Goal: Check status: Check status

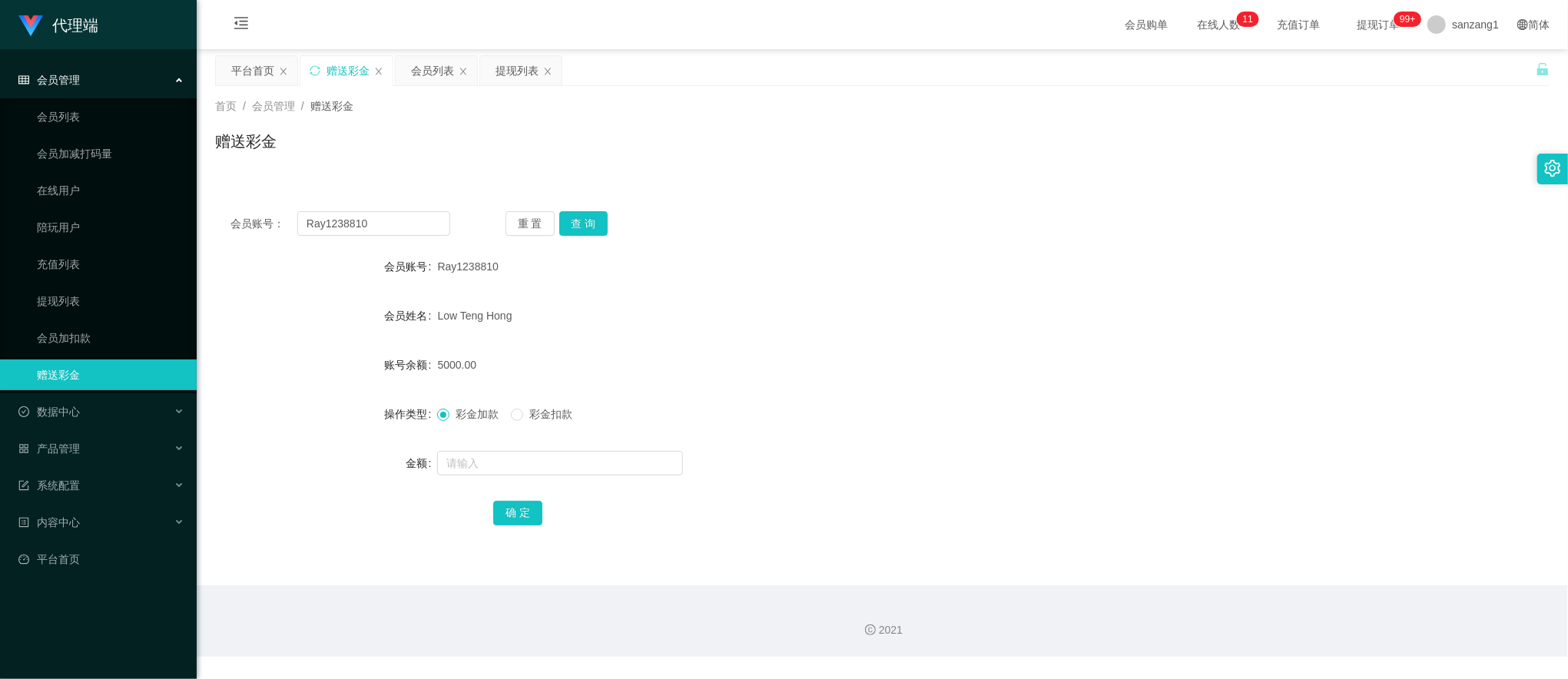
click at [353, 219] on input "Ray1238810" at bounding box center [374, 223] width 153 height 24
type input "88023031"
click at [584, 221] on button "查 询" at bounding box center [583, 223] width 49 height 24
click at [475, 471] on input "text" at bounding box center [560, 462] width 246 height 24
type input "100"
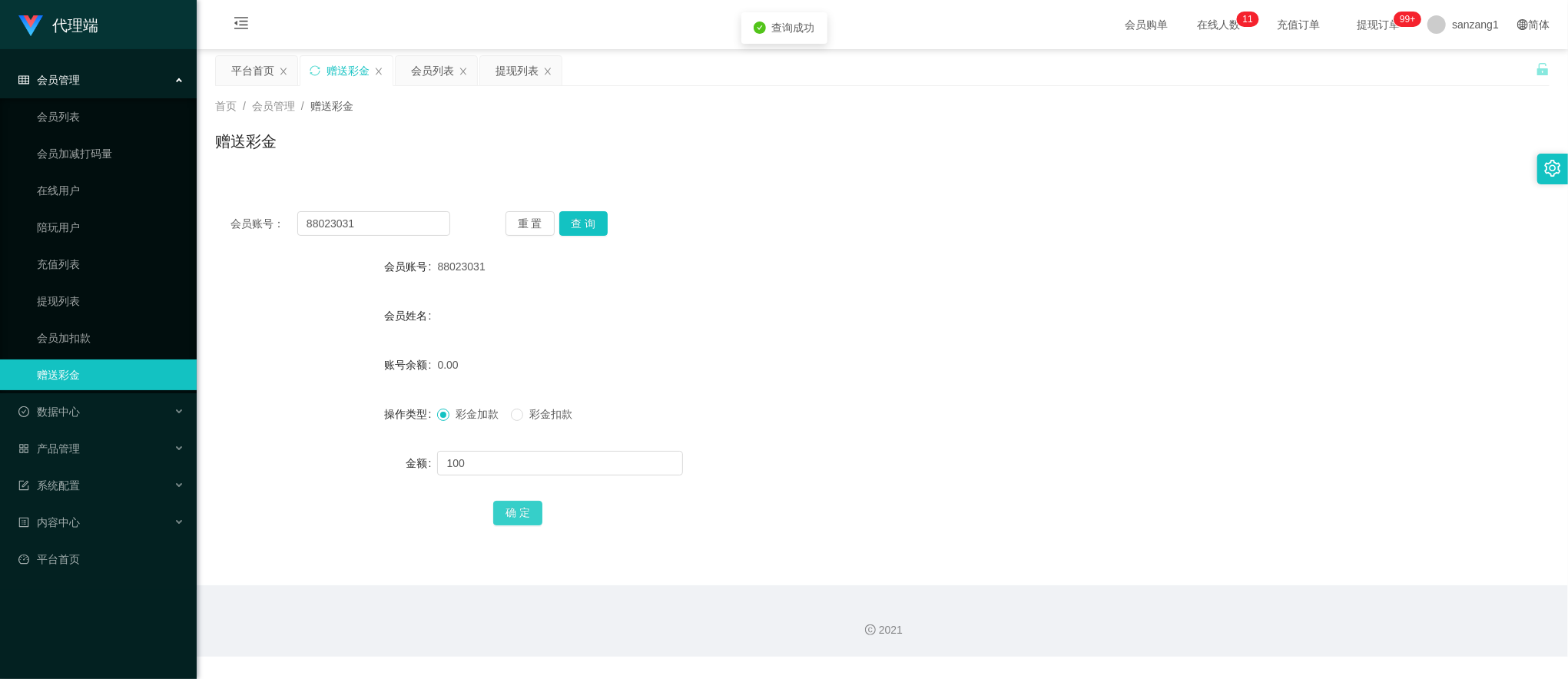
click at [509, 511] on button "确 定" at bounding box center [517, 512] width 49 height 24
click at [82, 78] on div "会员管理" at bounding box center [98, 80] width 196 height 30
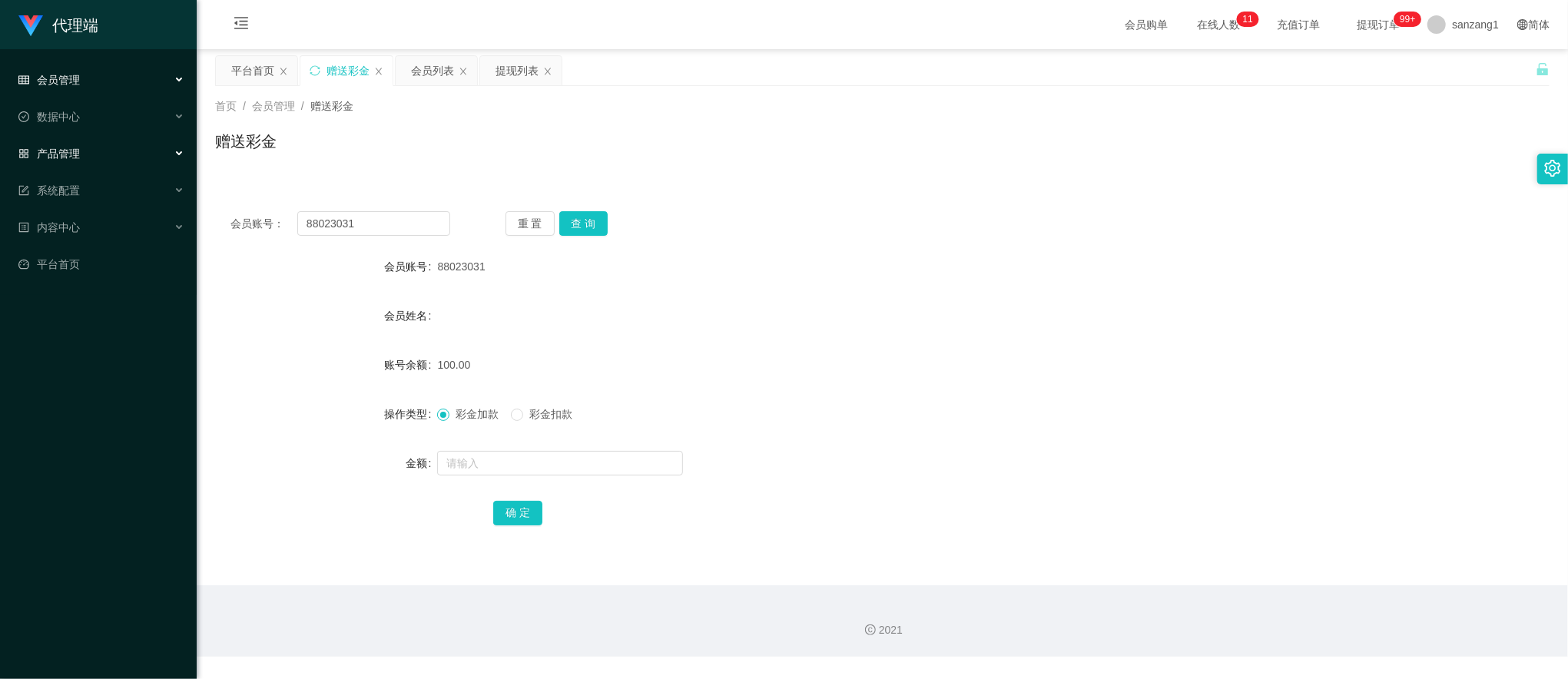
click at [86, 138] on div "产品管理" at bounding box center [98, 153] width 196 height 30
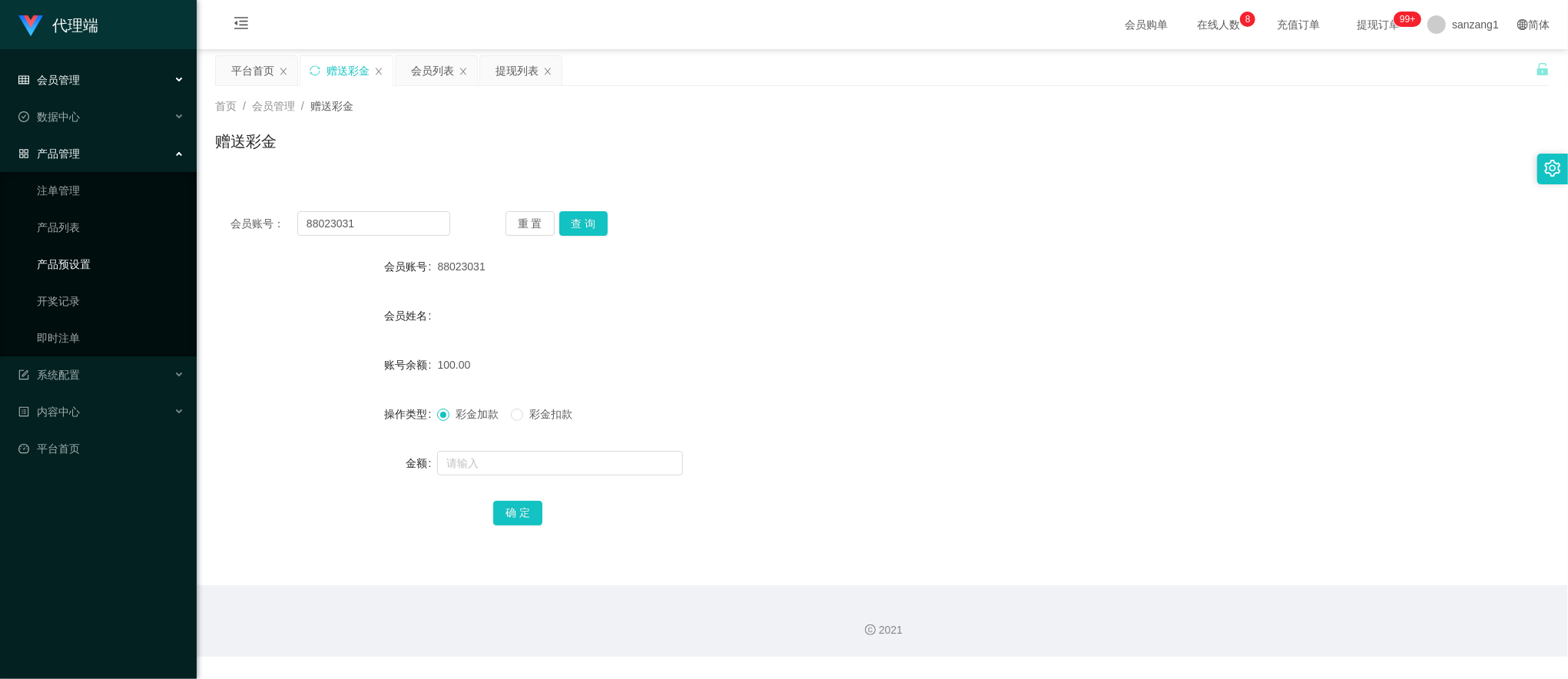
click at [75, 260] on link "产品预设置" at bounding box center [110, 264] width 148 height 30
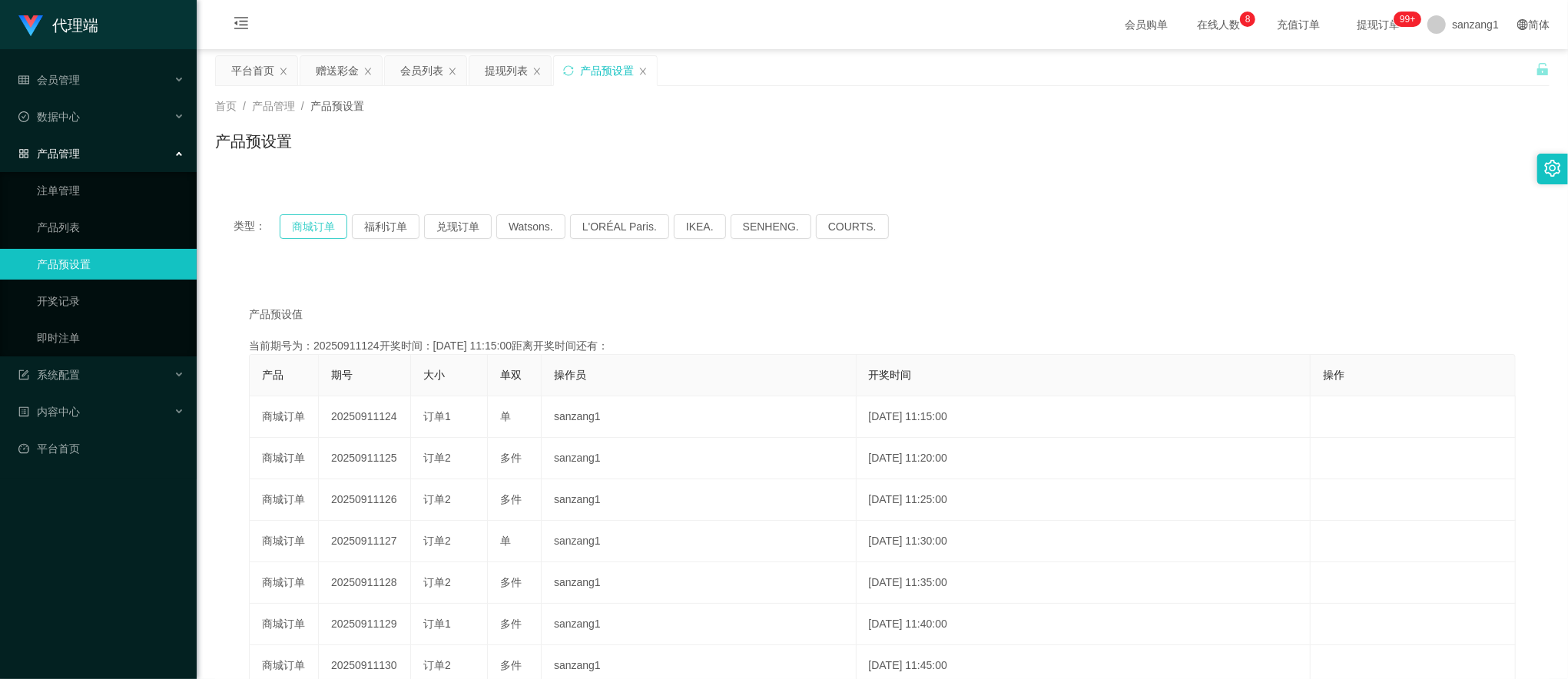
click at [308, 222] on button "商城订单" at bounding box center [313, 226] width 67 height 24
drag, startPoint x: 308, startPoint y: 222, endPoint x: 316, endPoint y: 219, distance: 8.5
click at [308, 222] on button "商城订单" at bounding box center [313, 226] width 67 height 24
click at [339, 65] on div "赠送彩金" at bounding box center [337, 71] width 43 height 30
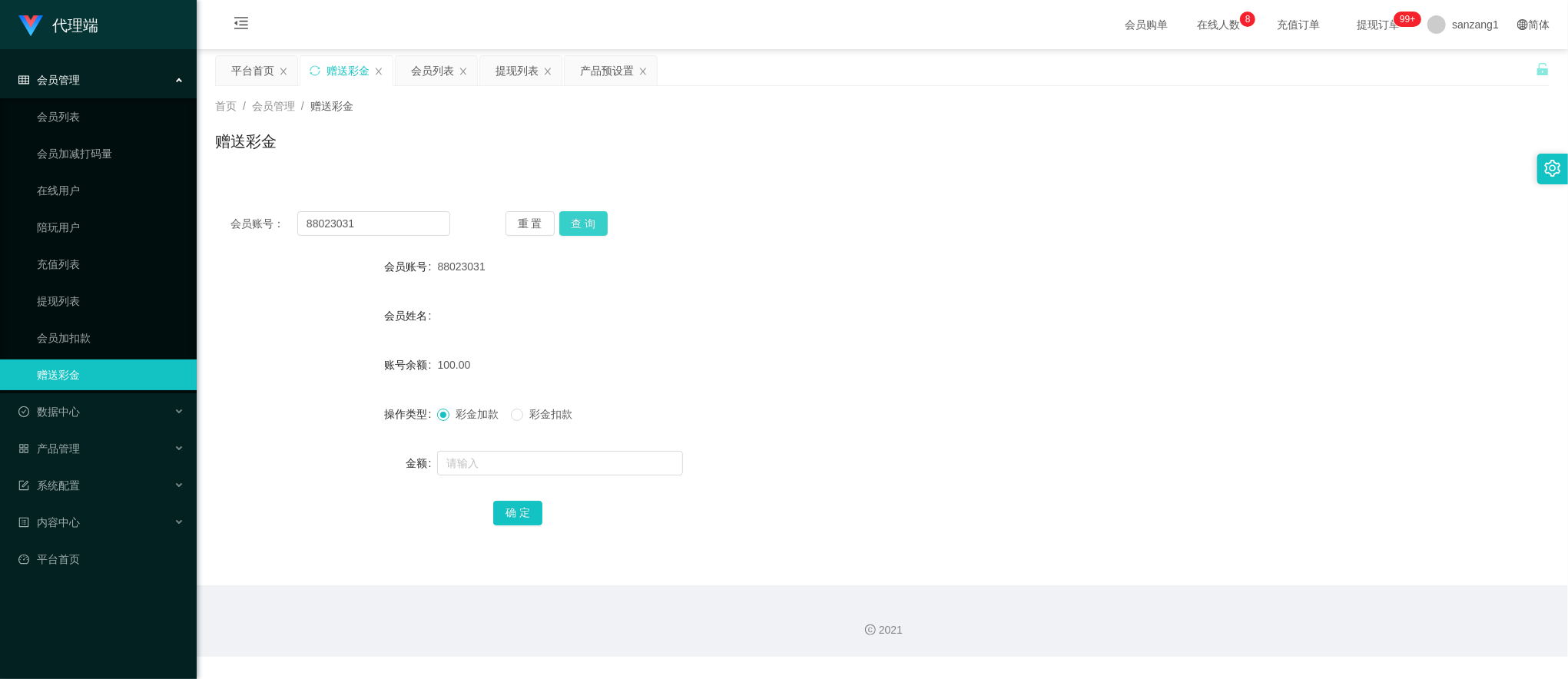
click at [596, 213] on button "查 询" at bounding box center [583, 223] width 49 height 24
click at [516, 58] on div "提现列表" at bounding box center [517, 71] width 43 height 30
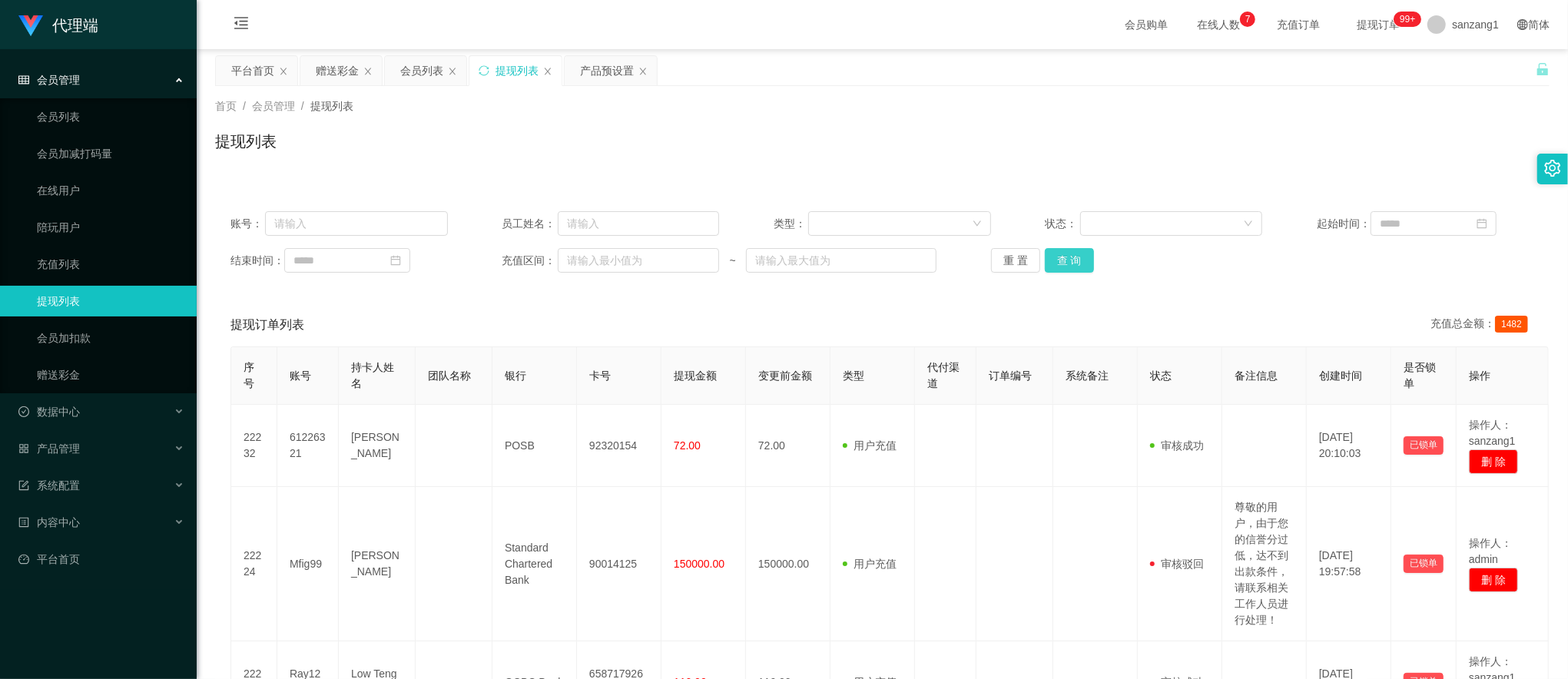
click at [1058, 266] on button "查 询" at bounding box center [1069, 260] width 49 height 24
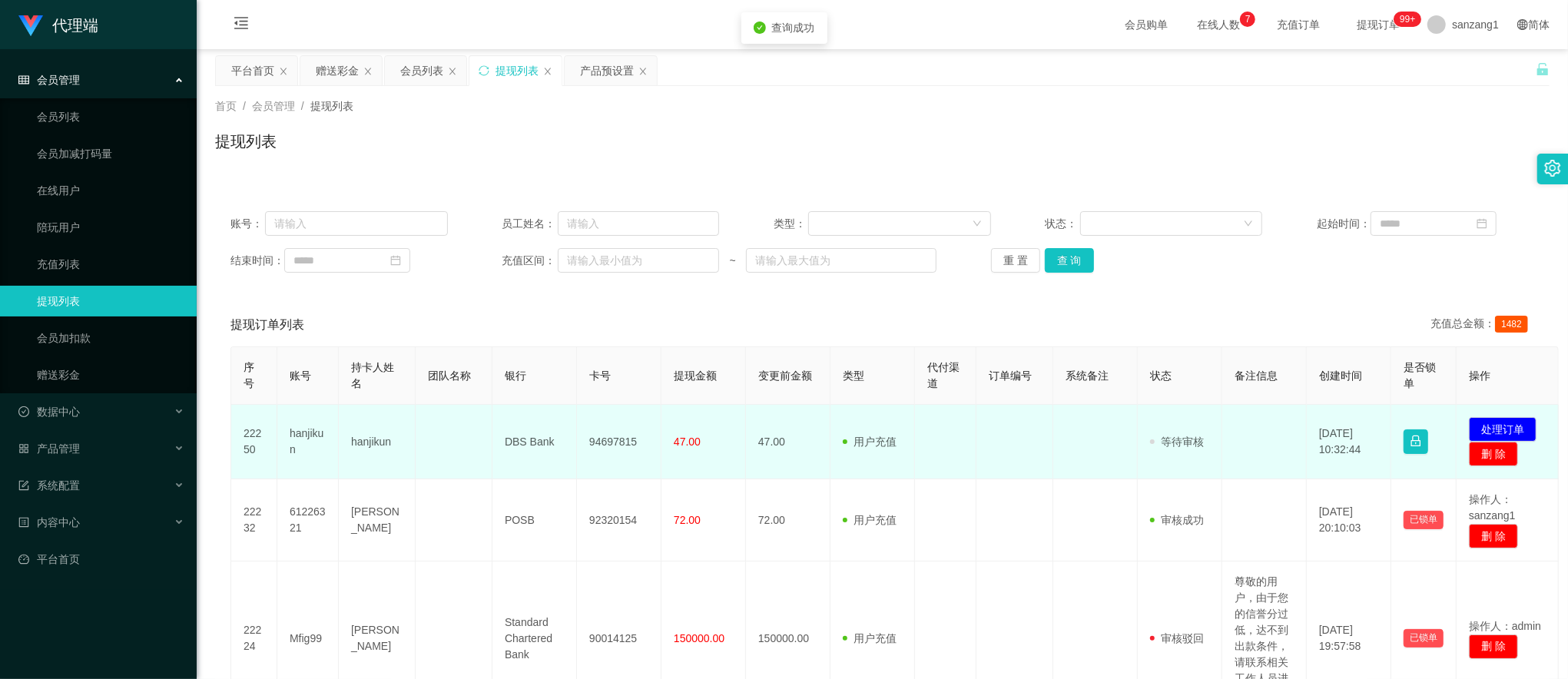
click at [615, 439] on td "94697815" at bounding box center [619, 442] width 84 height 74
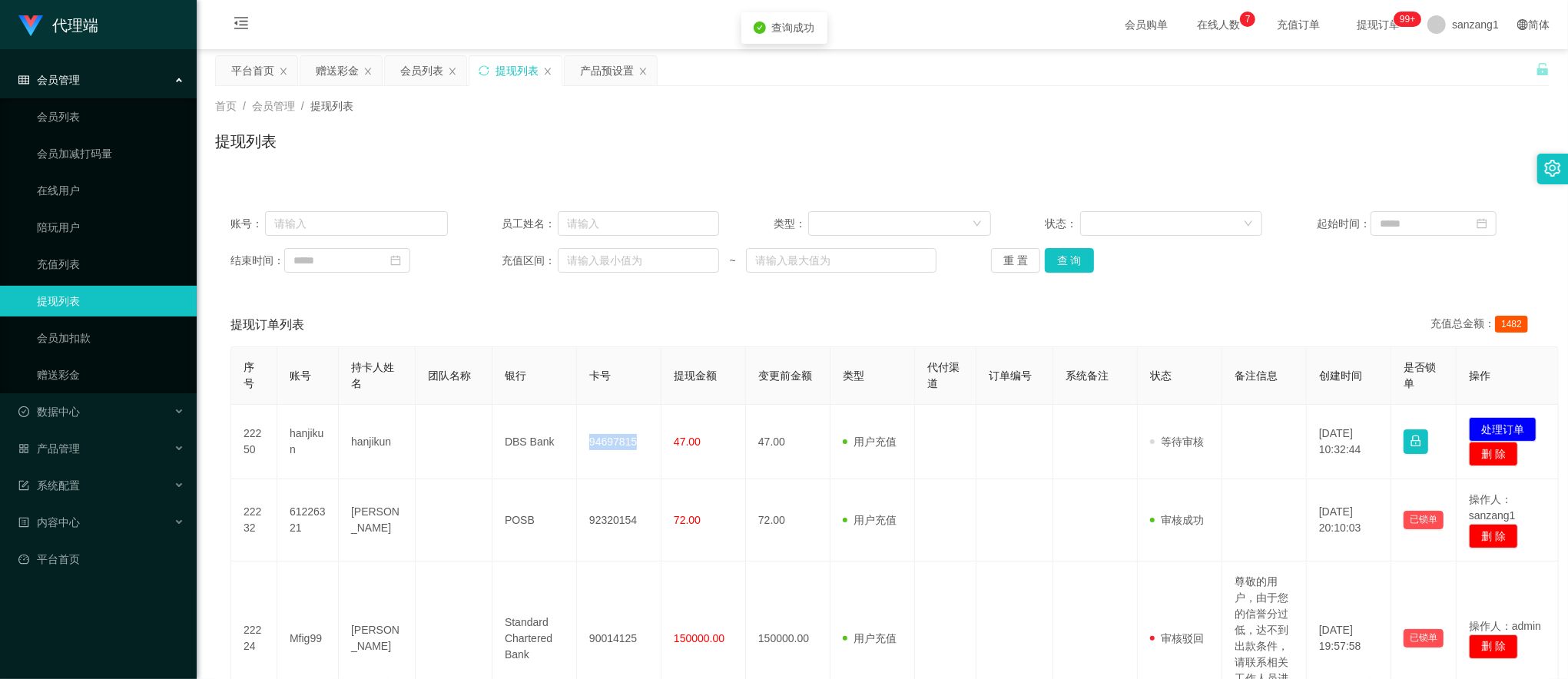
copy td "94697815"
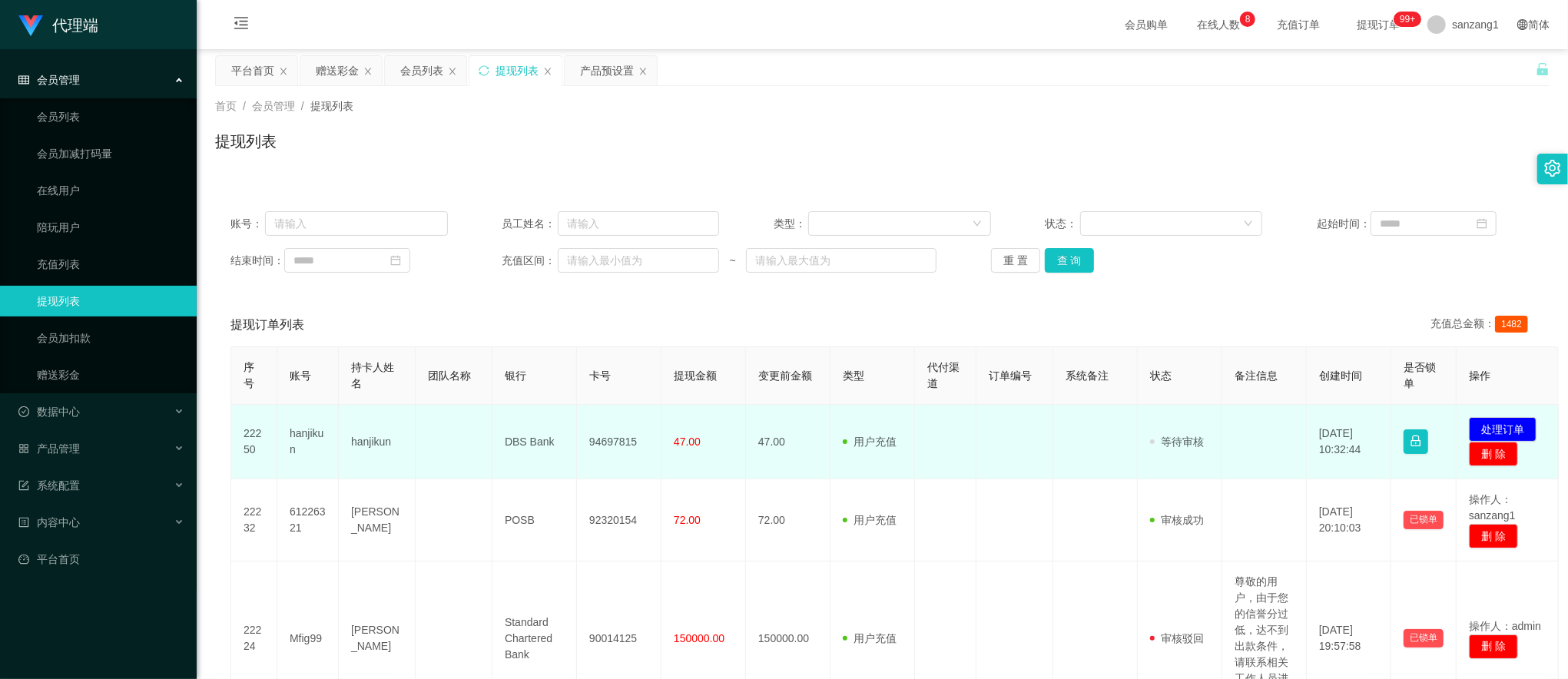
click at [425, 441] on td at bounding box center [454, 442] width 77 height 74
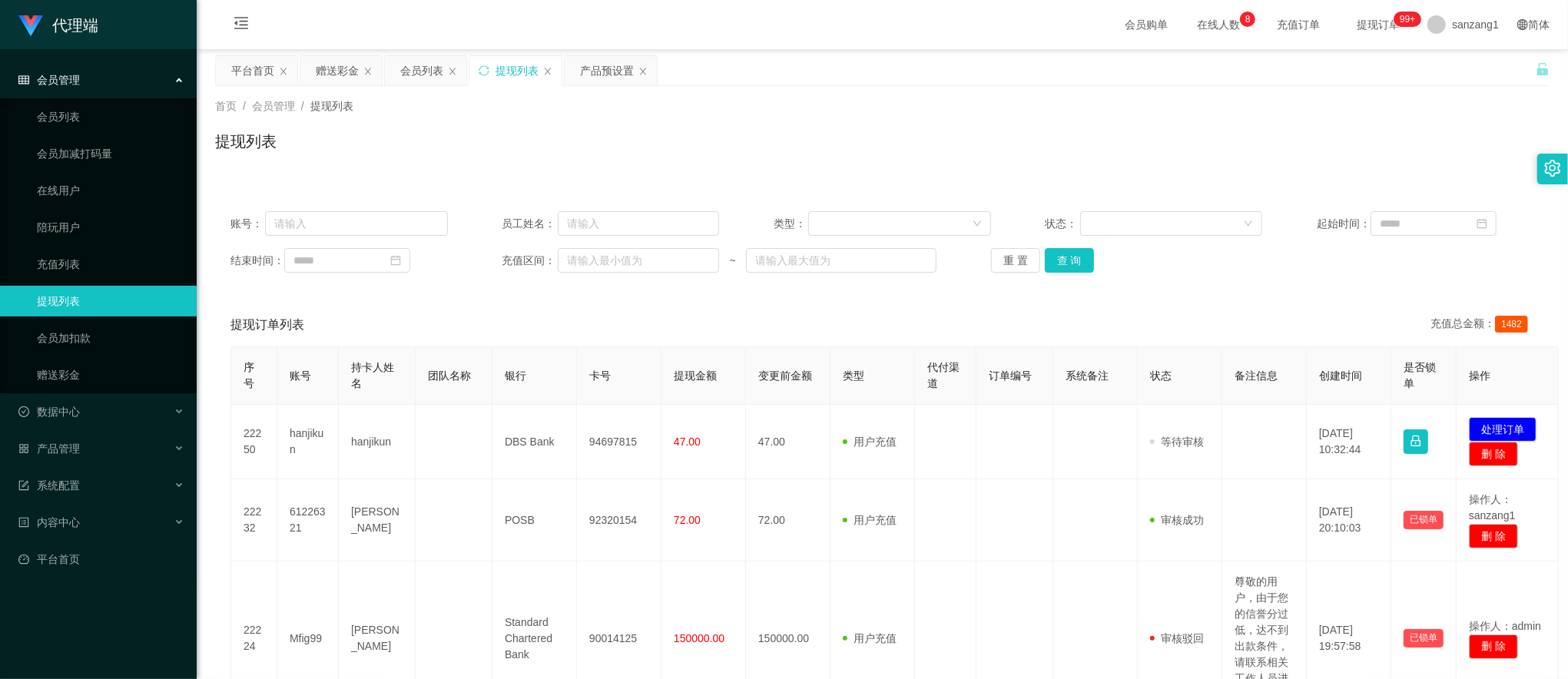
click at [665, 142] on div "提现列表" at bounding box center [882, 147] width 1334 height 35
click at [1071, 258] on button "查 询" at bounding box center [1069, 260] width 49 height 24
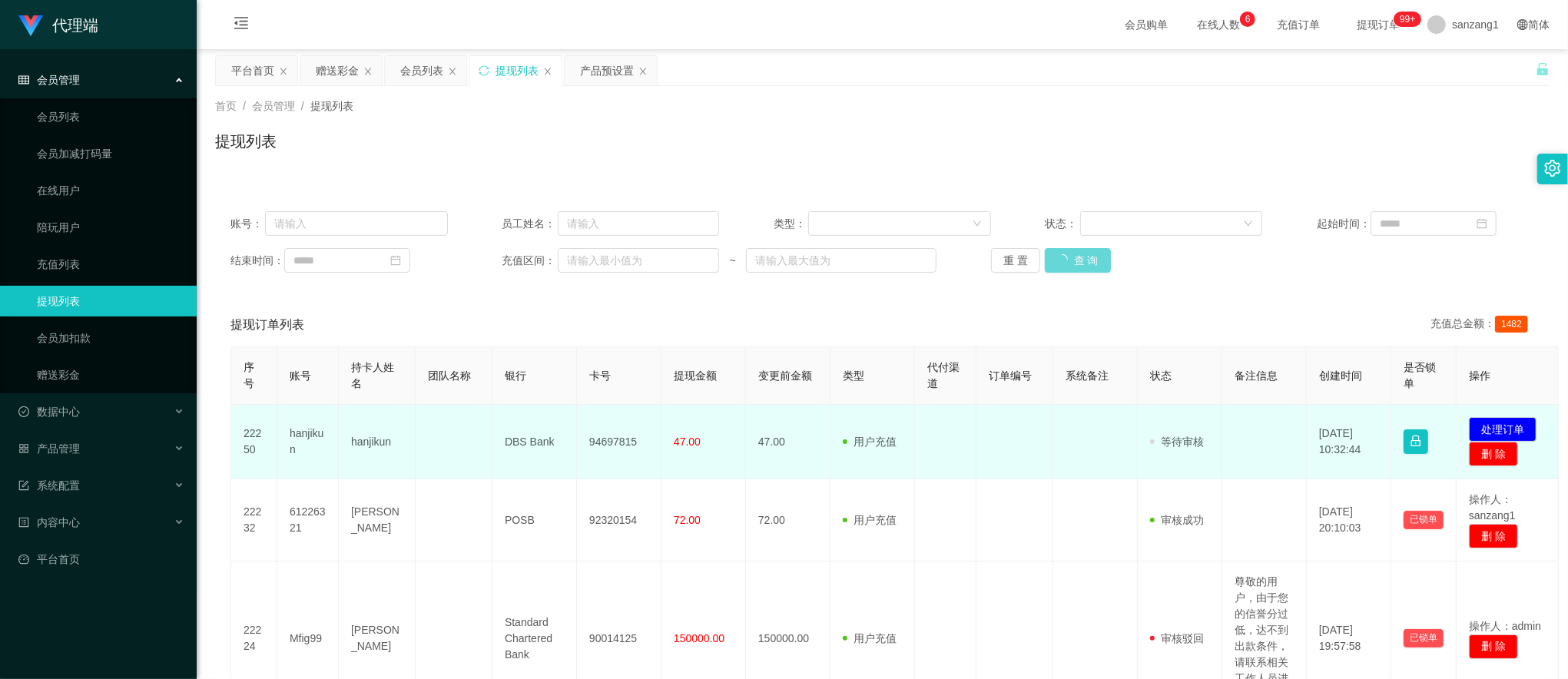
click at [309, 439] on td "hanjikun" at bounding box center [308, 442] width 62 height 74
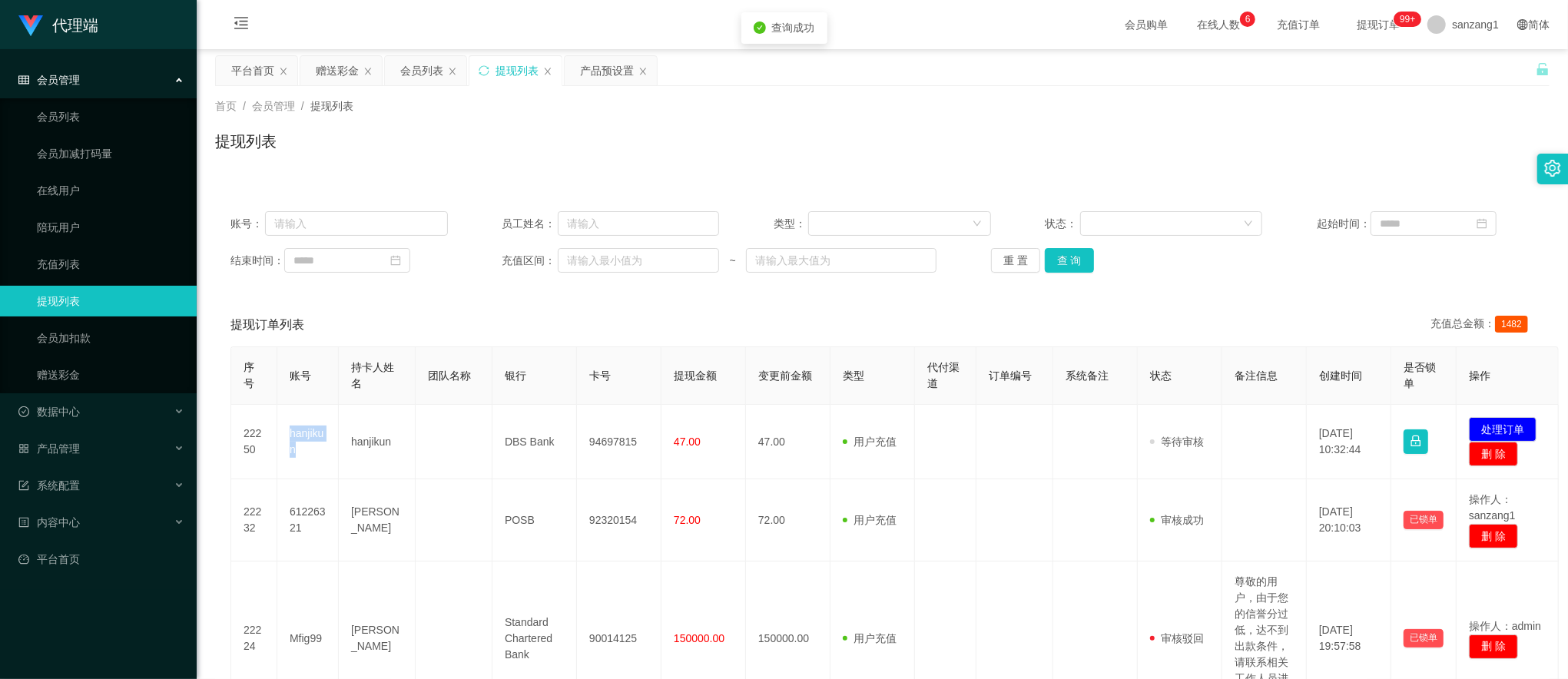
copy td "hanjikun"
click at [1252, 144] on div "提现列表" at bounding box center [882, 147] width 1334 height 35
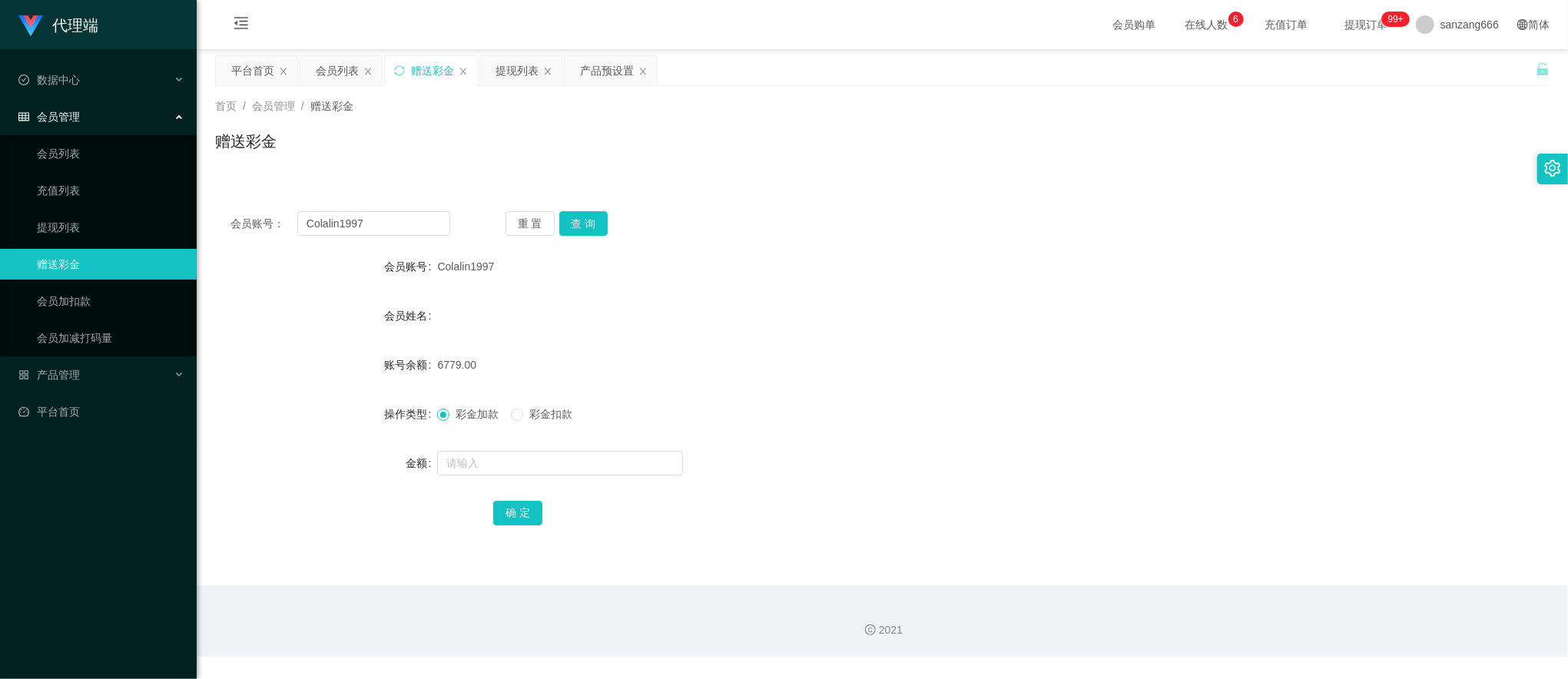
click at [504, 75] on div "提现列表" at bounding box center [517, 71] width 43 height 30
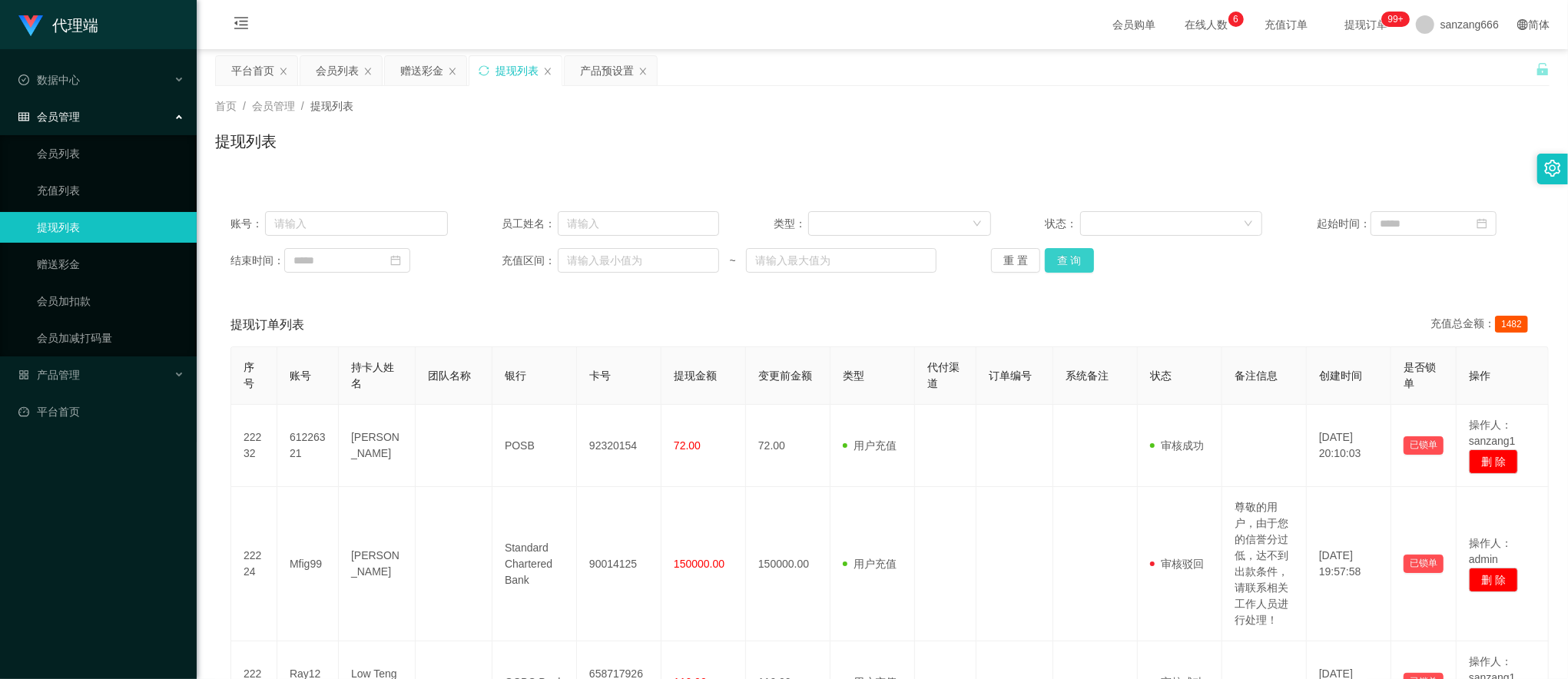
click at [1067, 262] on button "查 询" at bounding box center [1069, 260] width 49 height 24
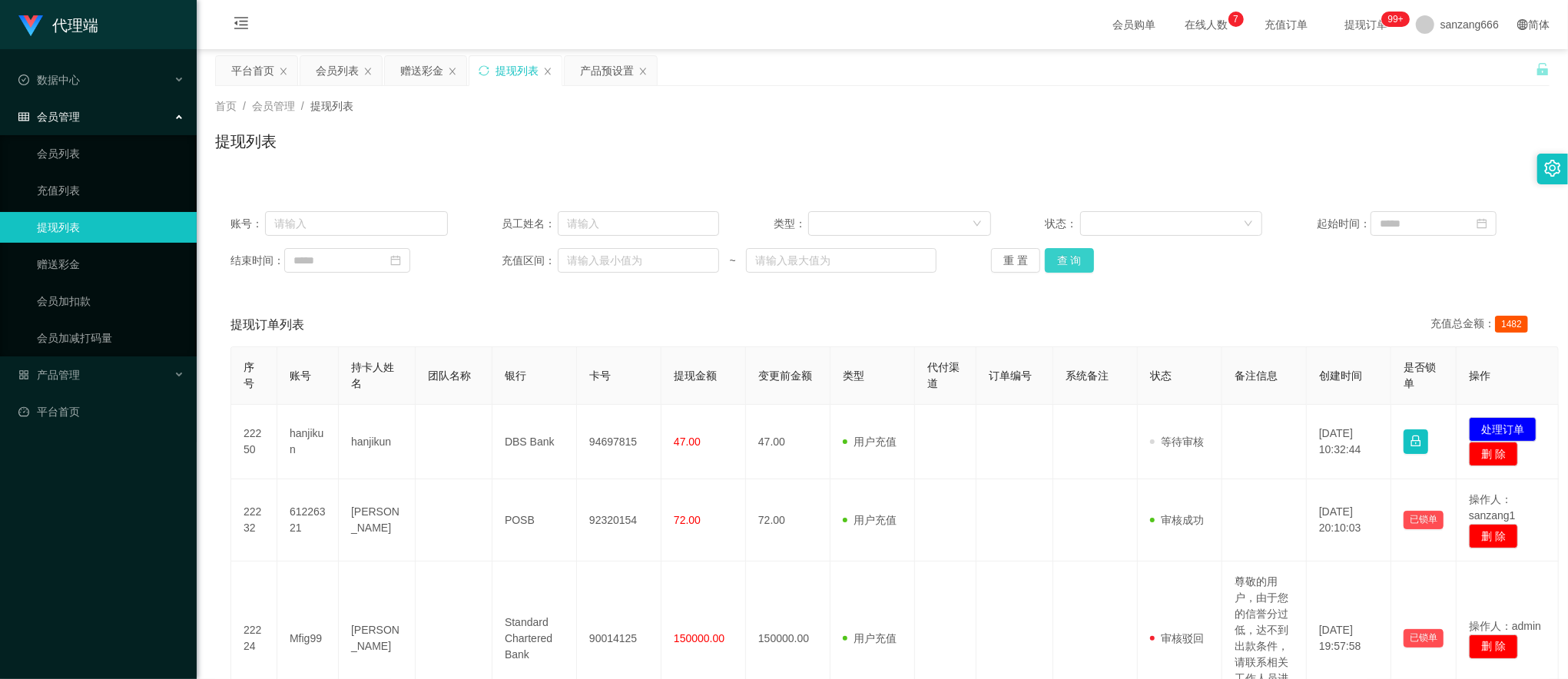
click at [1085, 265] on button "查 询" at bounding box center [1069, 260] width 49 height 24
click at [1062, 265] on button "查 询" at bounding box center [1069, 260] width 49 height 24
click at [1086, 262] on button "查 询" at bounding box center [1069, 260] width 49 height 24
click at [1054, 255] on button "查 询" at bounding box center [1069, 260] width 49 height 24
